Goal: Task Accomplishment & Management: Use online tool/utility

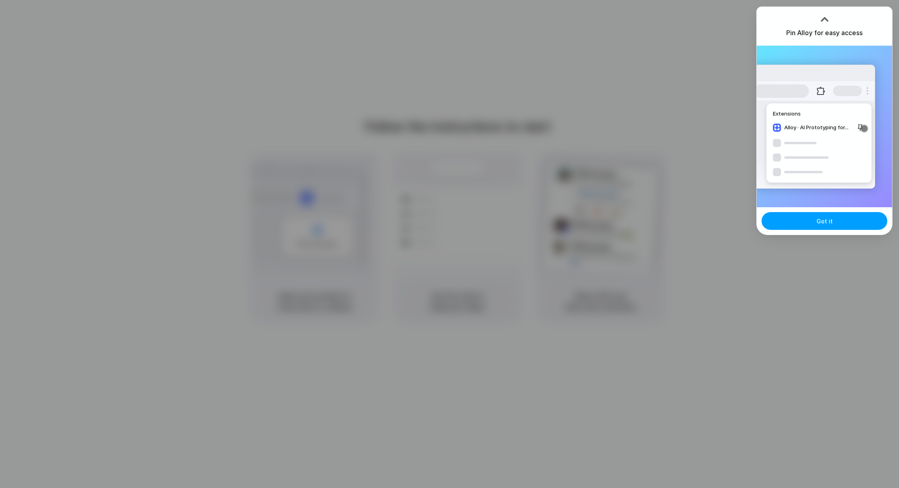
click at [828, 225] on span "Got it" at bounding box center [824, 221] width 16 height 8
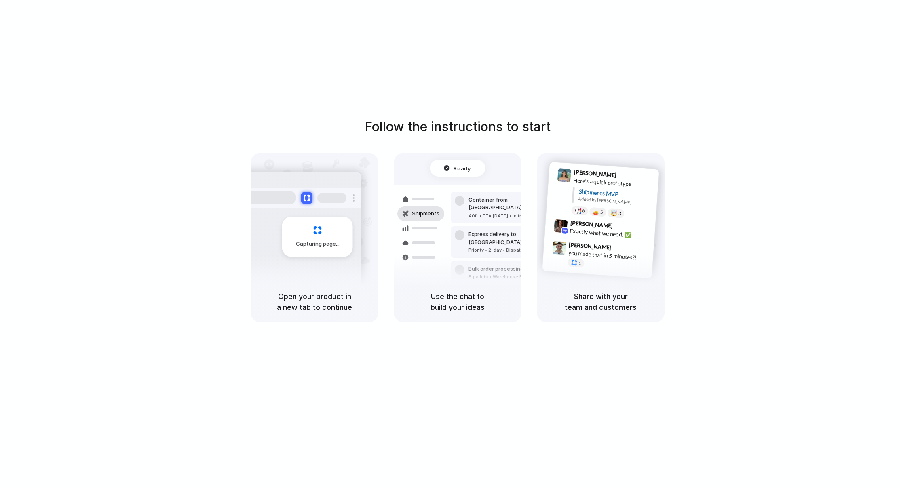
click at [500, 373] on div "Follow the instructions to start Capturing page Open your product in a new tab …" at bounding box center [457, 252] width 915 height 504
